Goal: Information Seeking & Learning: Check status

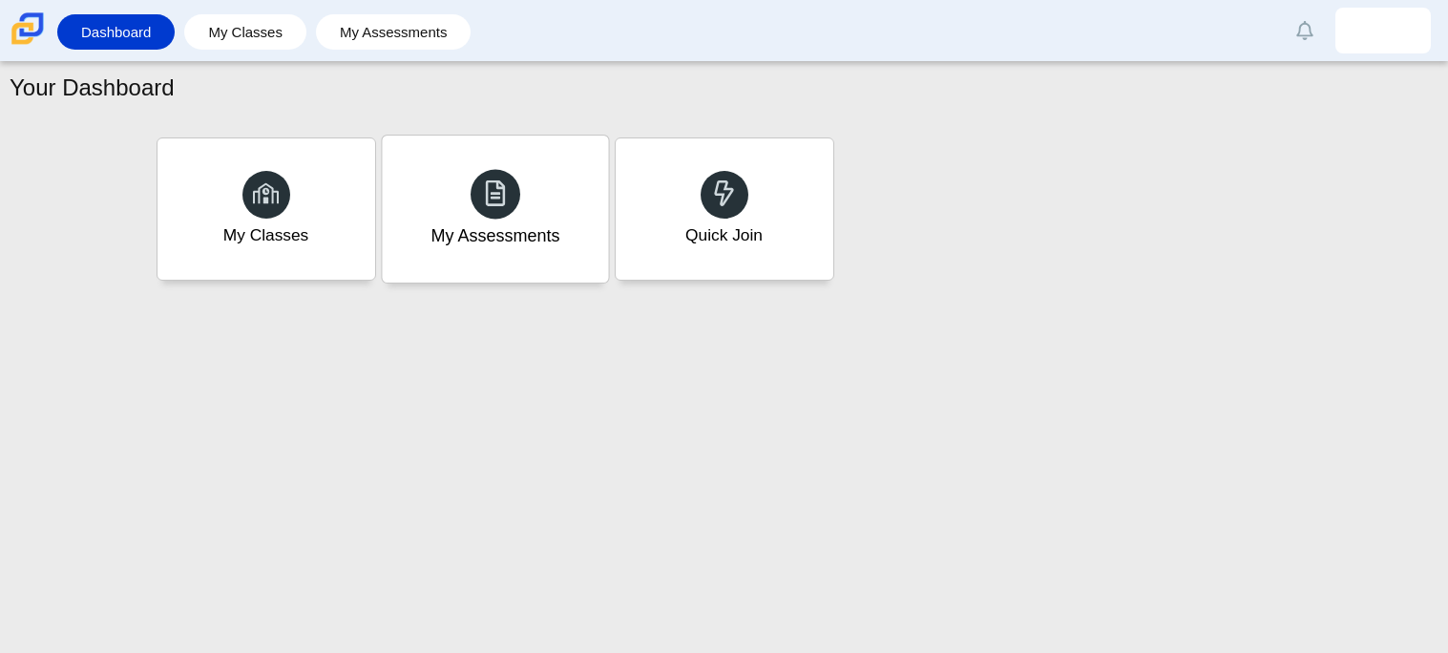
click at [467, 220] on div "My Assessments" at bounding box center [495, 209] width 226 height 147
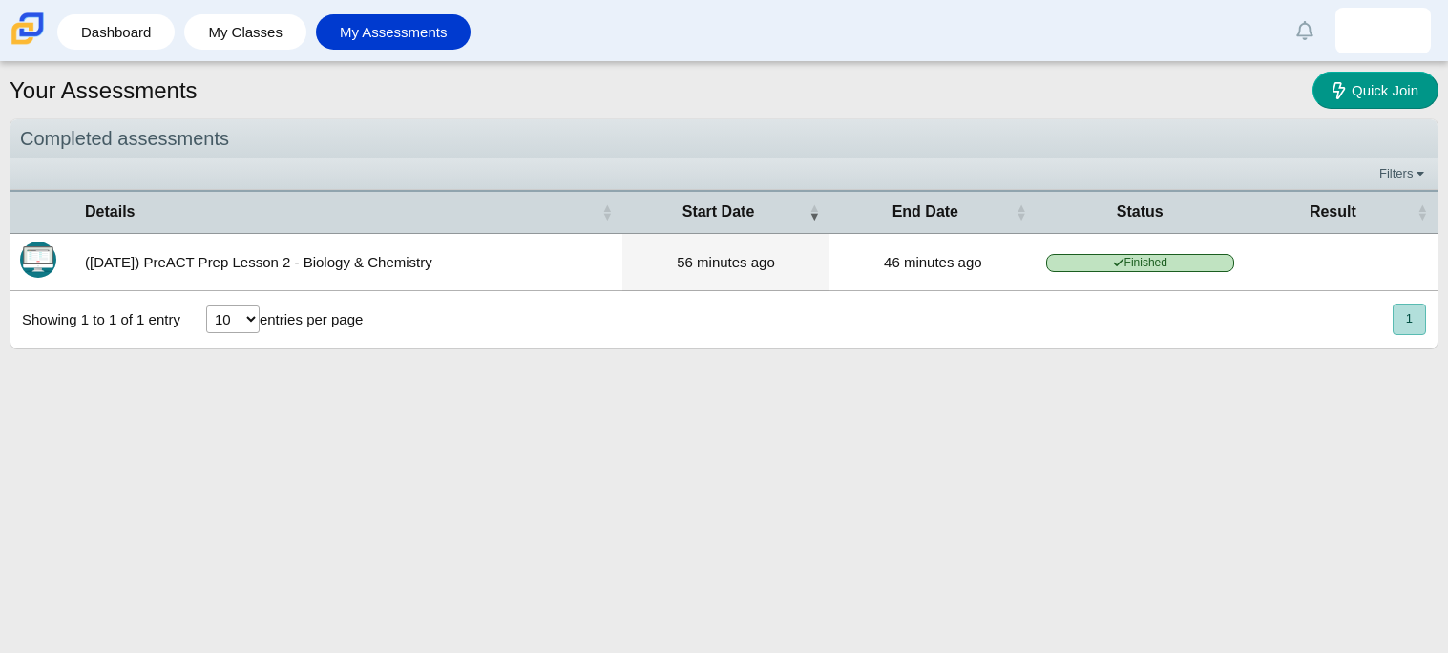
click at [218, 328] on select "10 25 50 100" at bounding box center [232, 319] width 53 height 28
click at [938, 255] on time "46 minutes ago" at bounding box center [933, 262] width 98 height 16
click at [1336, 201] on span "Result" at bounding box center [1332, 211] width 159 height 21
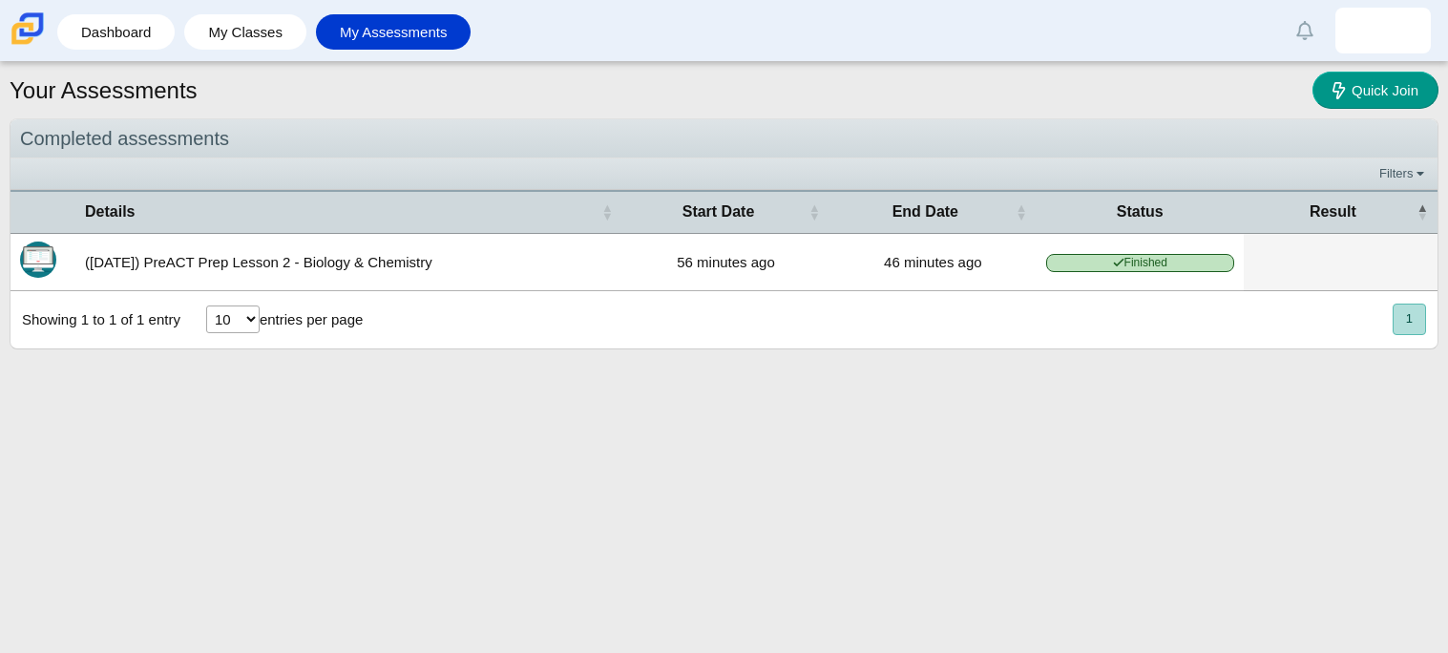
click at [1196, 255] on span "Finished" at bounding box center [1140, 263] width 188 height 18
click at [243, 327] on select "10 25 50 100" at bounding box center [232, 319] width 53 height 28
click at [123, 42] on link "Dashboard" at bounding box center [116, 31] width 98 height 35
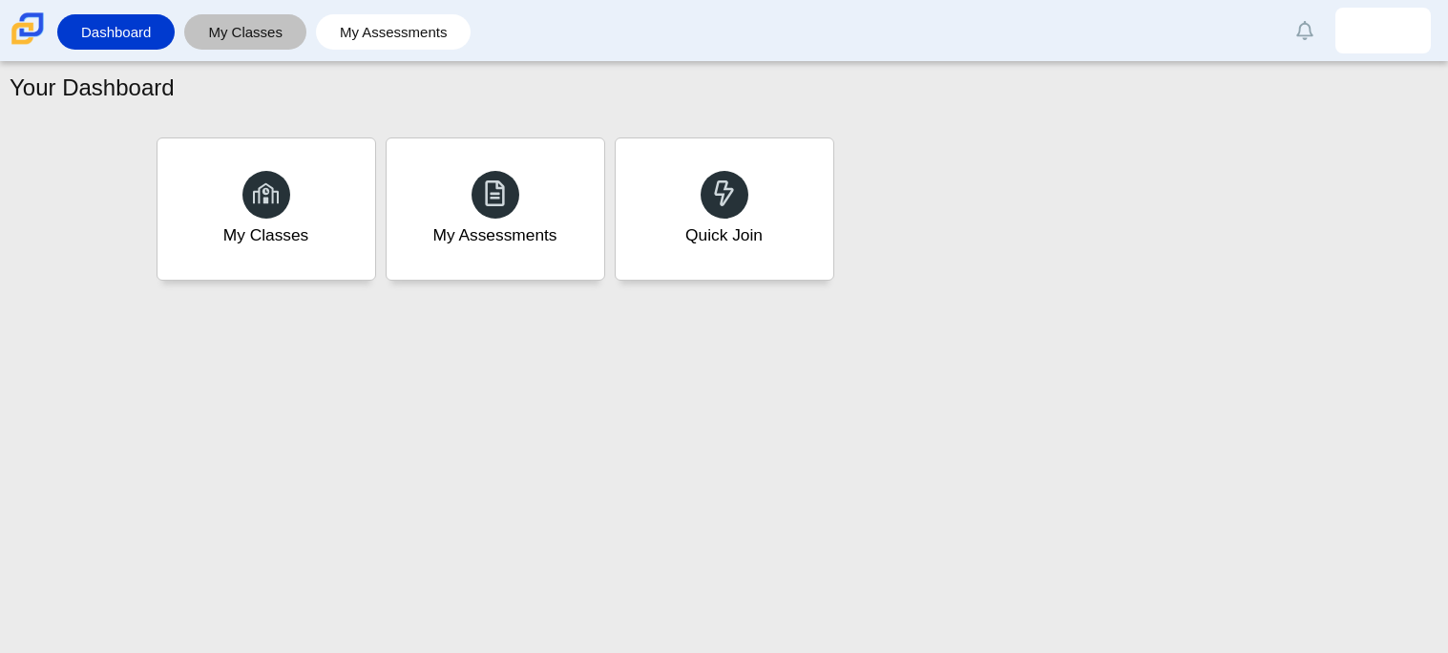
click at [244, 19] on link "My Classes" at bounding box center [245, 31] width 103 height 35
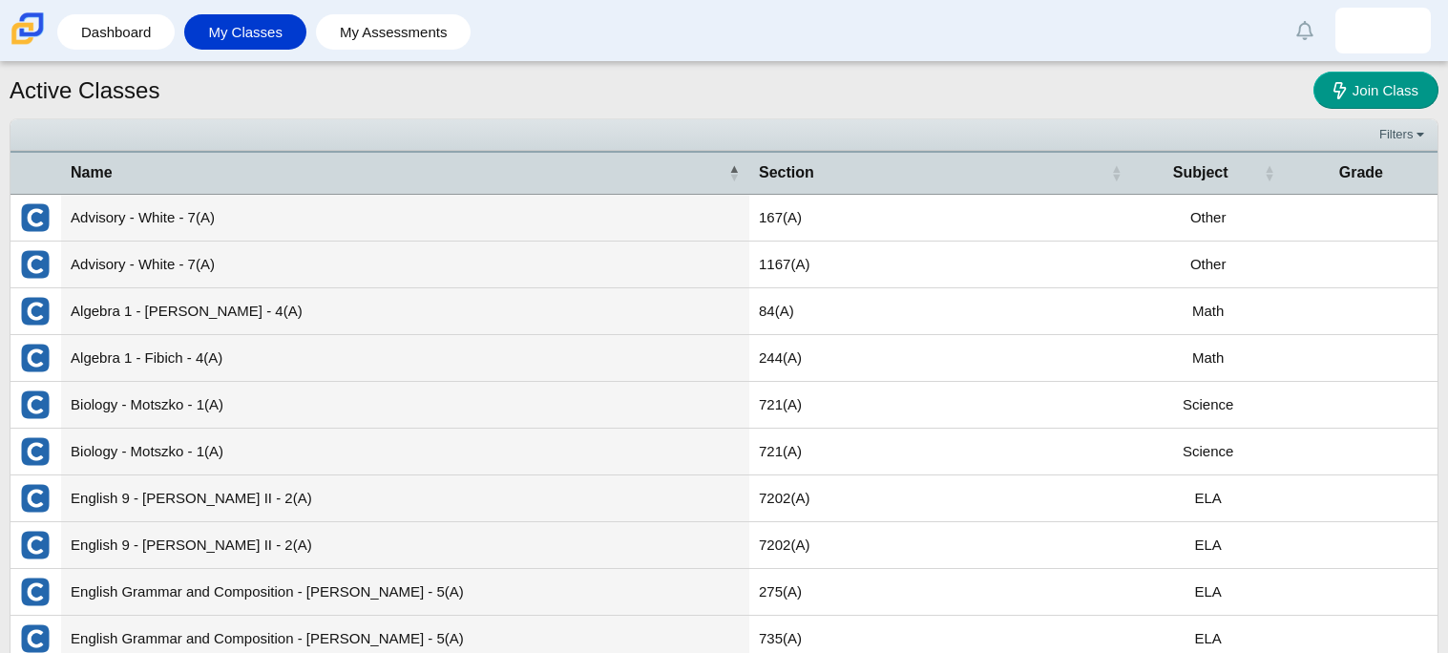
click at [237, 411] on td "Biology - Motszko - 1(A)" at bounding box center [405, 405] width 688 height 47
click at [34, 459] on img "External class connected through Clever" at bounding box center [35, 451] width 31 height 31
click at [39, 410] on img "External class connected through Clever" at bounding box center [35, 404] width 31 height 31
click at [782, 391] on td "721(A)" at bounding box center [940, 405] width 383 height 47
click at [1187, 401] on td "Science" at bounding box center [1208, 405] width 153 height 47
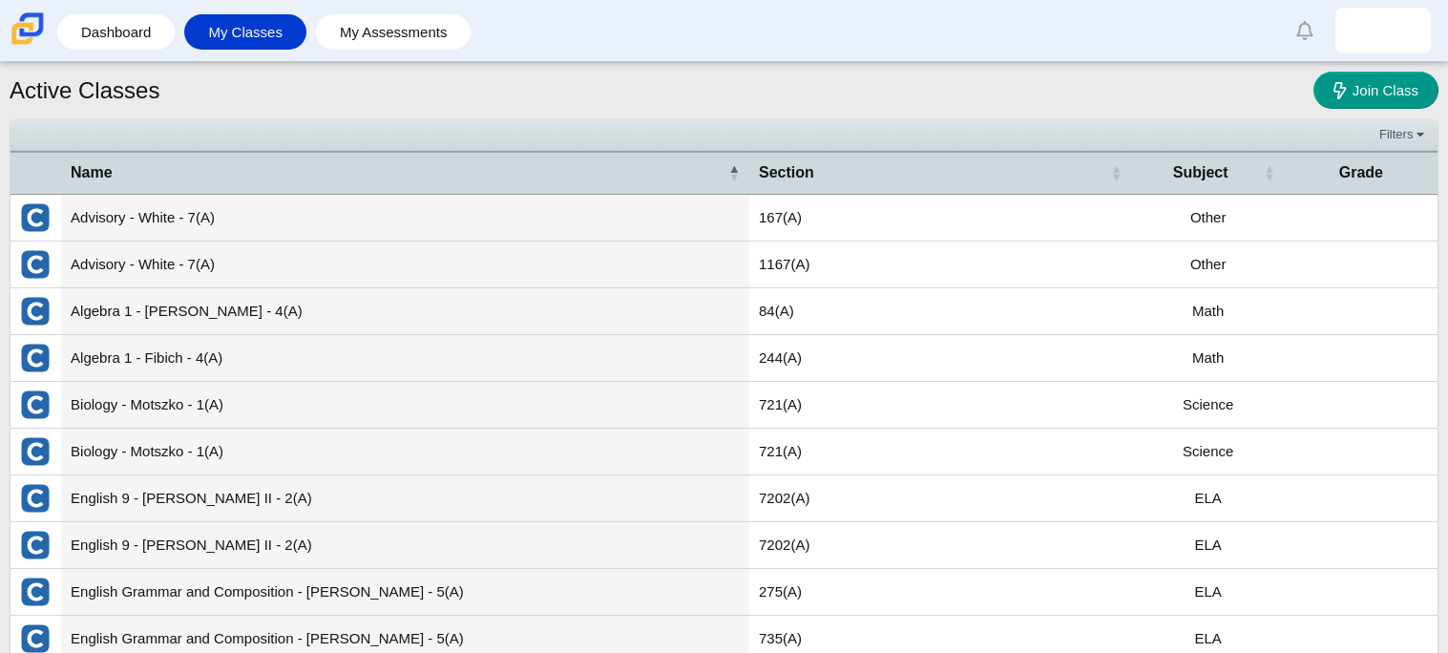
click at [1181, 469] on td "Science" at bounding box center [1208, 452] width 153 height 47
